Goal: Task Accomplishment & Management: Complete application form

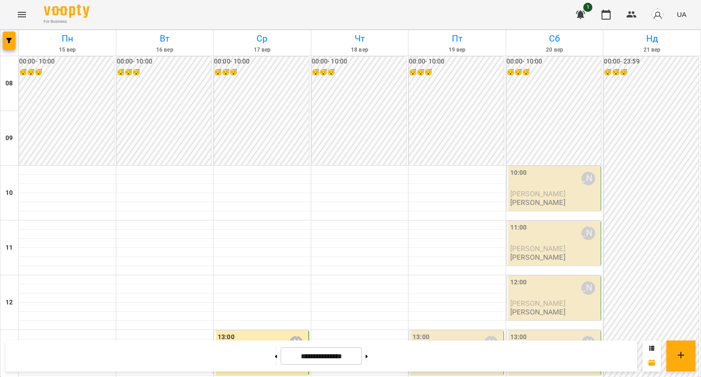
scroll to position [487, 0]
click at [275, 359] on button at bounding box center [276, 356] width 2 height 20
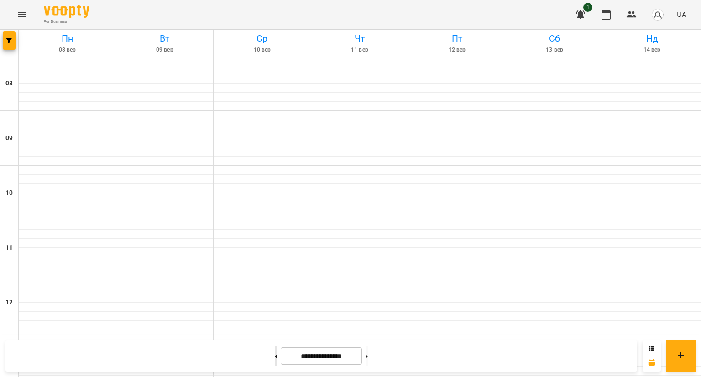
click at [275, 359] on button at bounding box center [276, 356] width 2 height 20
click at [368, 360] on button at bounding box center [367, 356] width 2 height 20
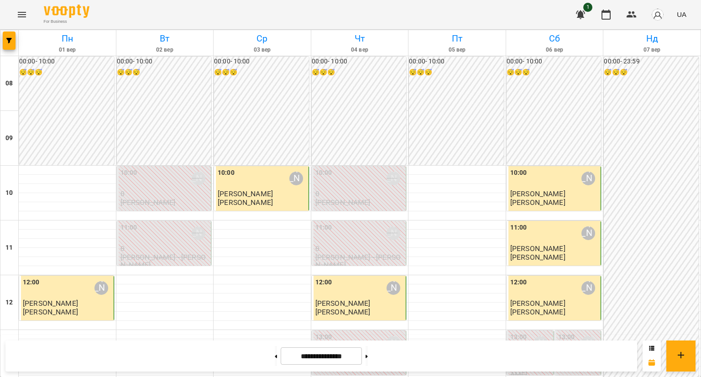
scroll to position [46, 0]
click at [368, 358] on button at bounding box center [367, 356] width 2 height 20
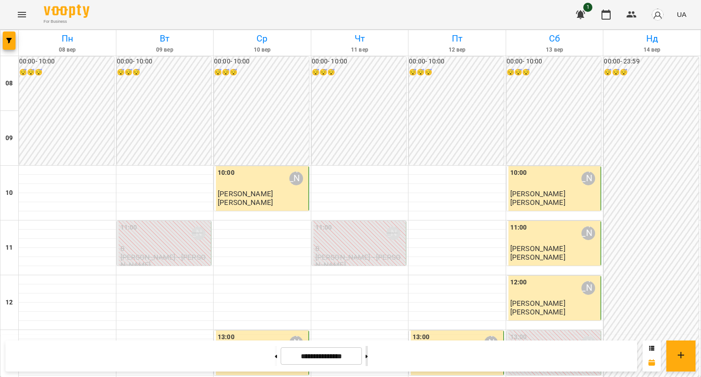
click at [368, 356] on button at bounding box center [367, 356] width 2 height 20
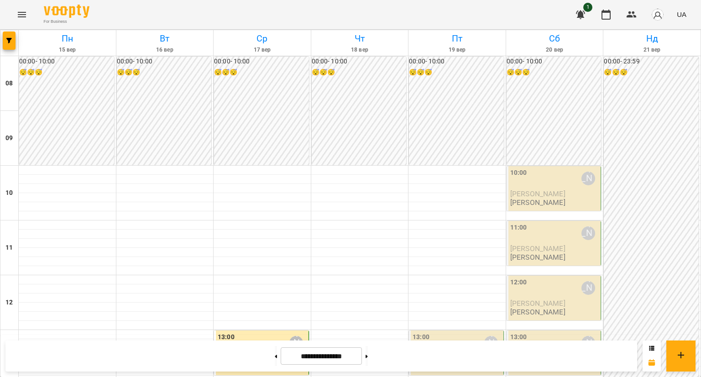
scroll to position [411, 0]
click at [275, 350] on button at bounding box center [276, 356] width 2 height 20
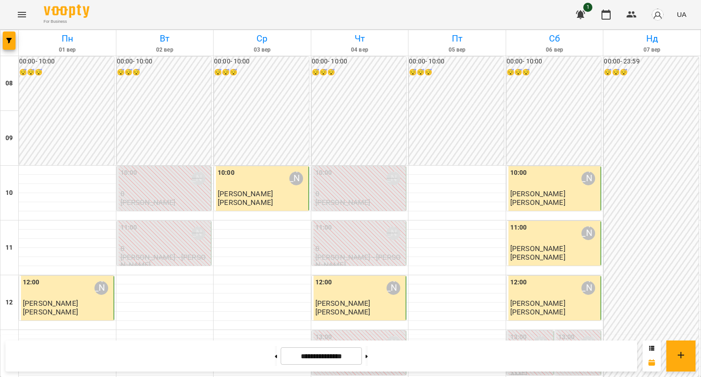
scroll to position [365, 0]
click at [368, 349] on button at bounding box center [367, 356] width 2 height 20
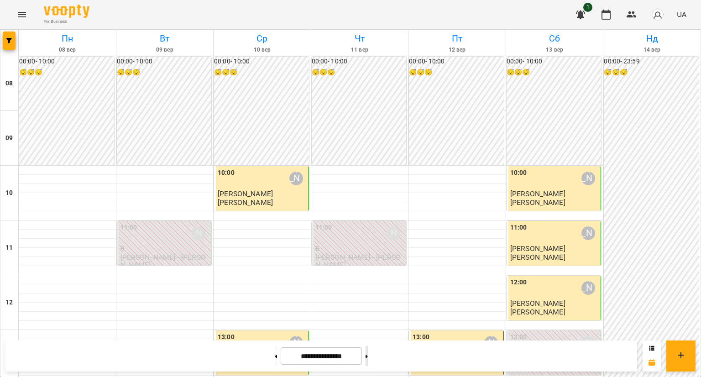
click at [368, 360] on button at bounding box center [367, 356] width 2 height 20
type input "**********"
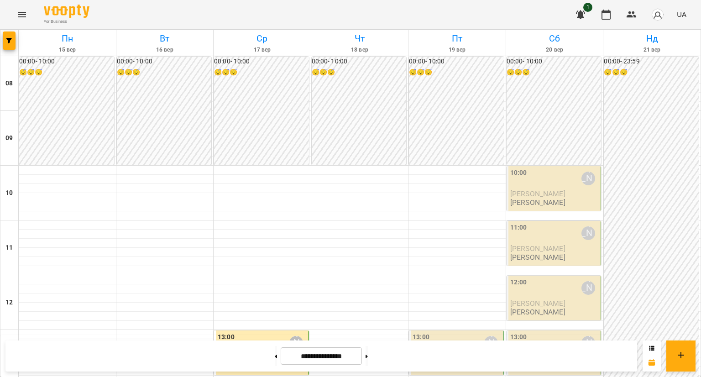
scroll to position [396, 0]
